Goal: Find specific page/section

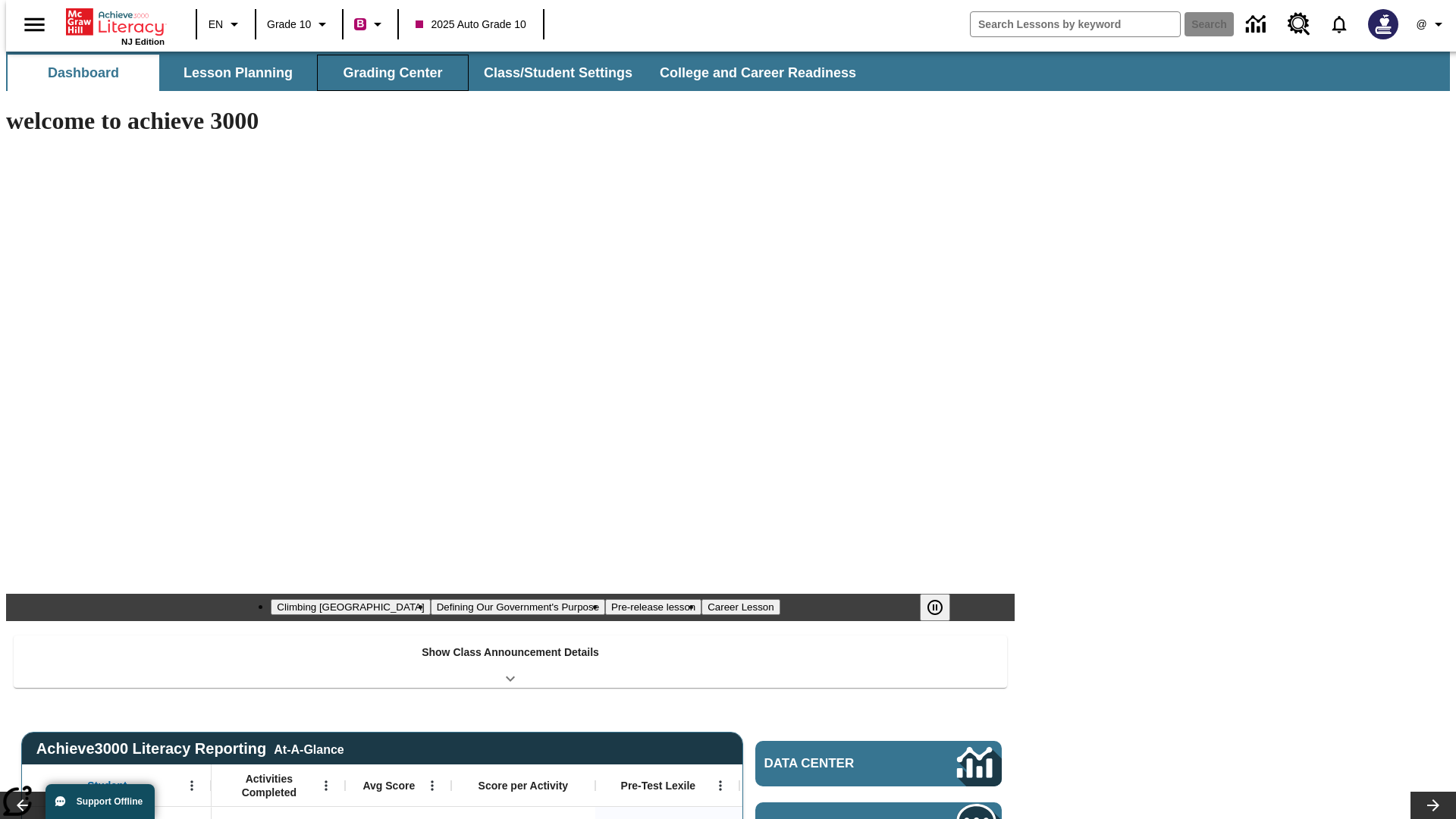
click at [387, 73] on button "Grading Center" at bounding box center [392, 73] width 151 height 36
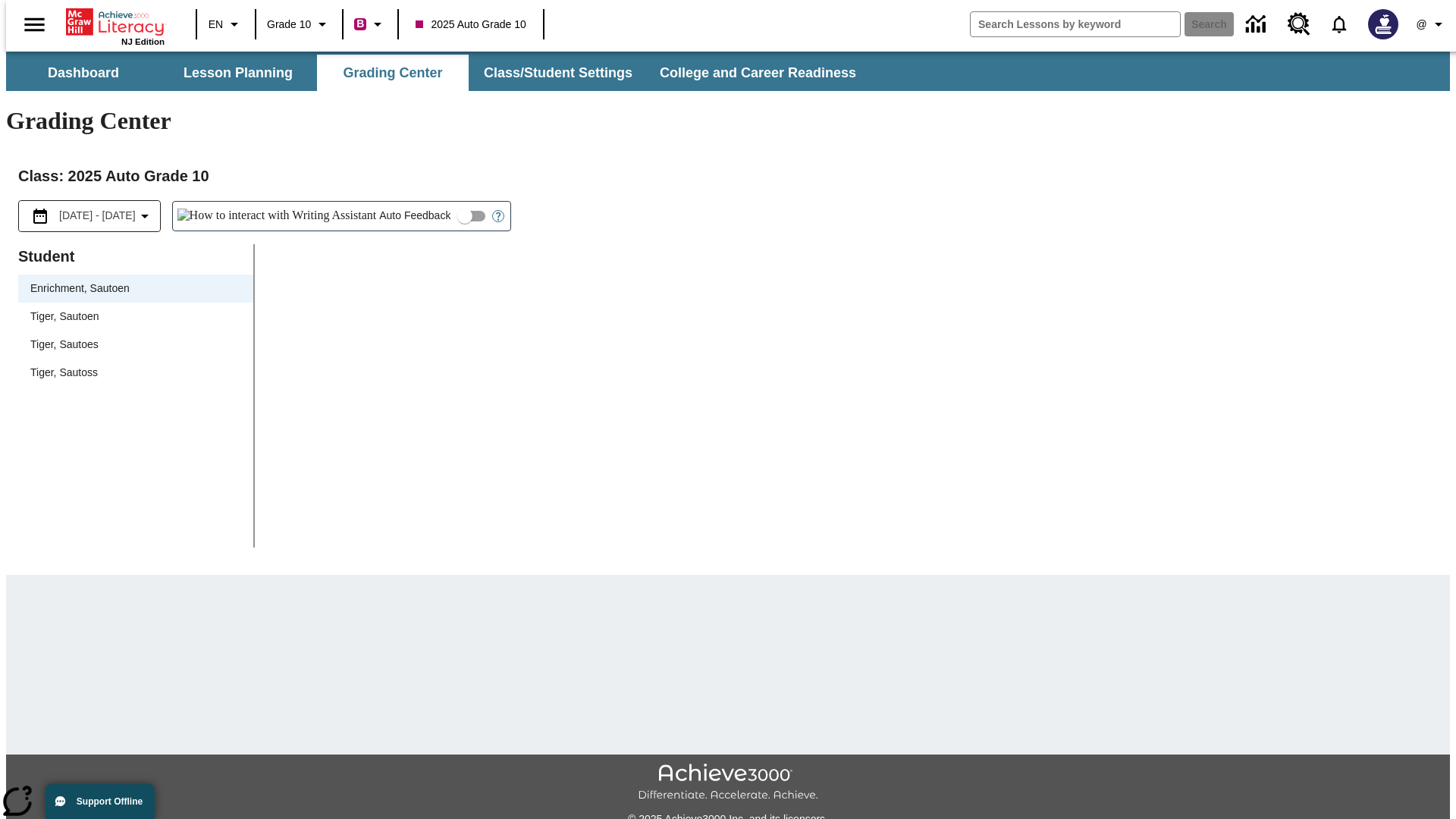
click at [131, 309] on span "Tiger, Sautoen" at bounding box center [136, 317] width 211 height 16
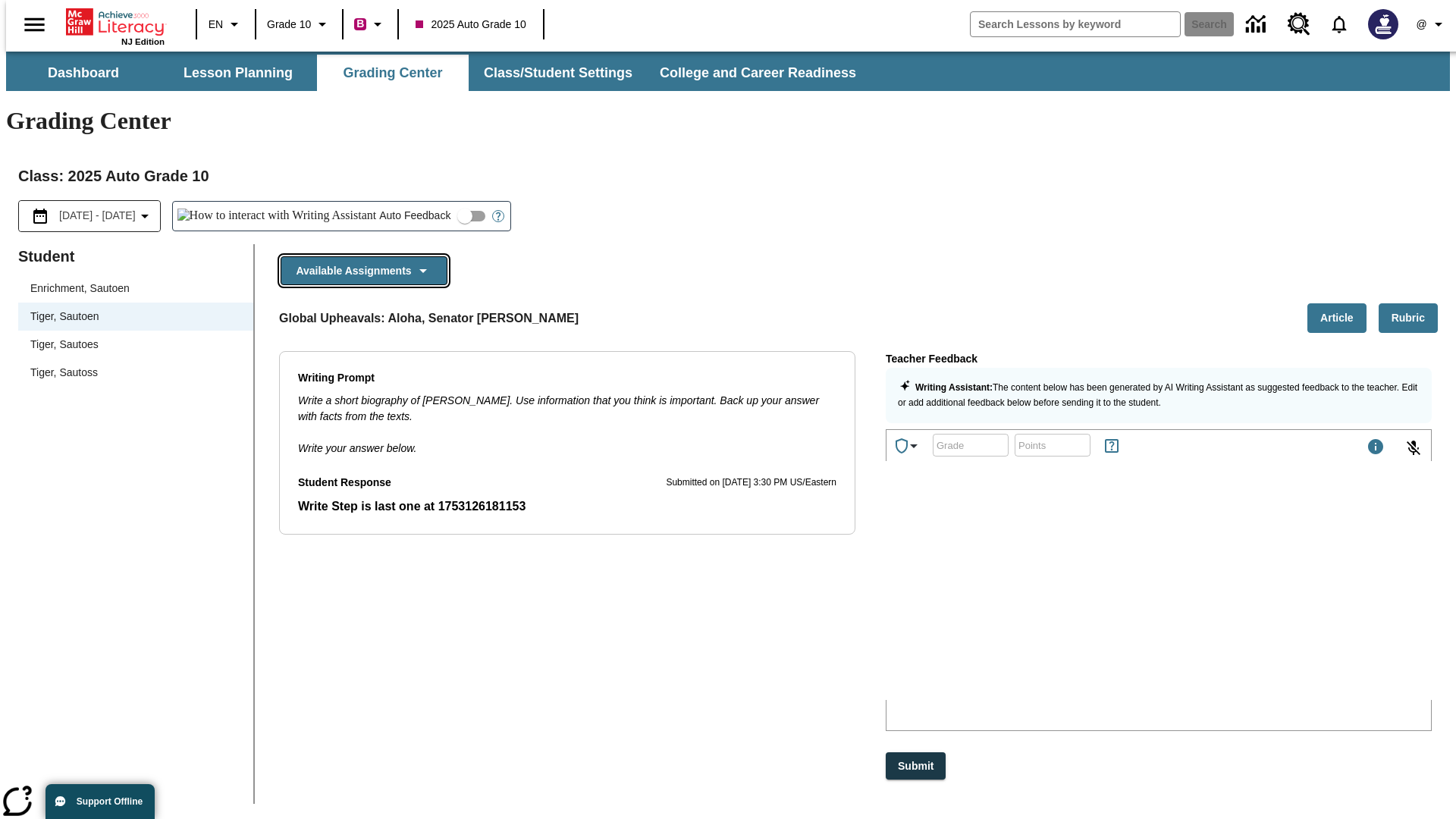
click at [359, 256] on button "Available Assignments" at bounding box center [363, 271] width 167 height 30
